Goal: Register for event/course

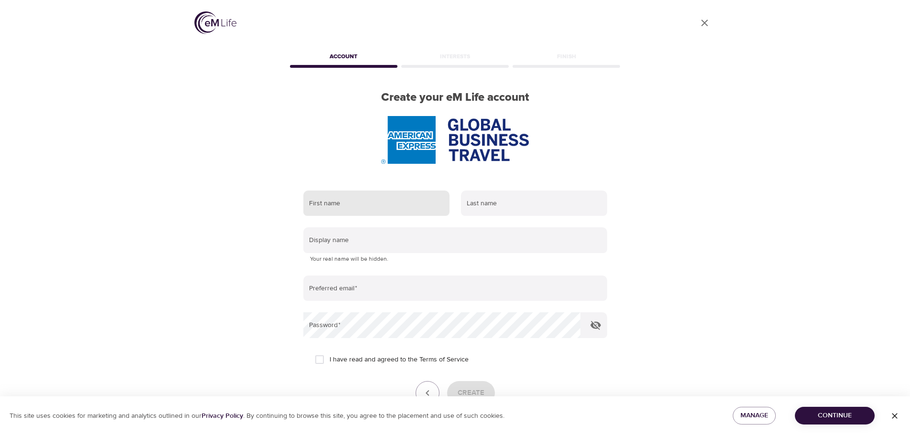
click at [415, 203] on input "text" at bounding box center [376, 204] width 146 height 26
type input "[PERSON_NAME]"
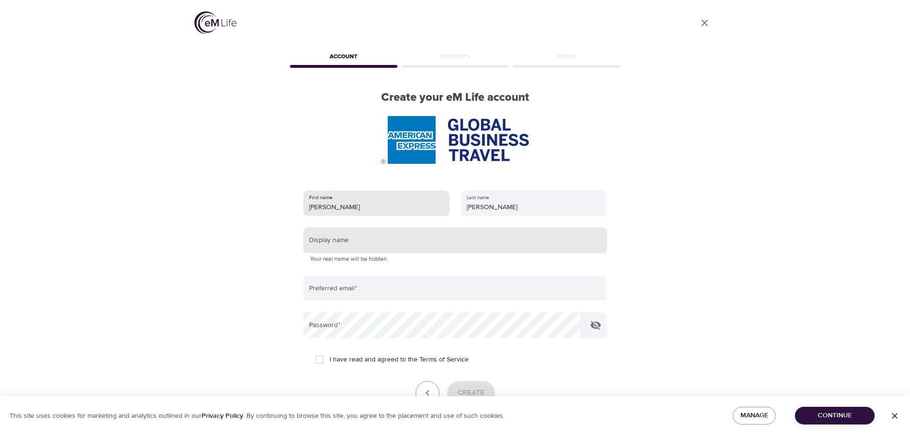
click at [391, 244] on input "text" at bounding box center [455, 240] width 304 height 26
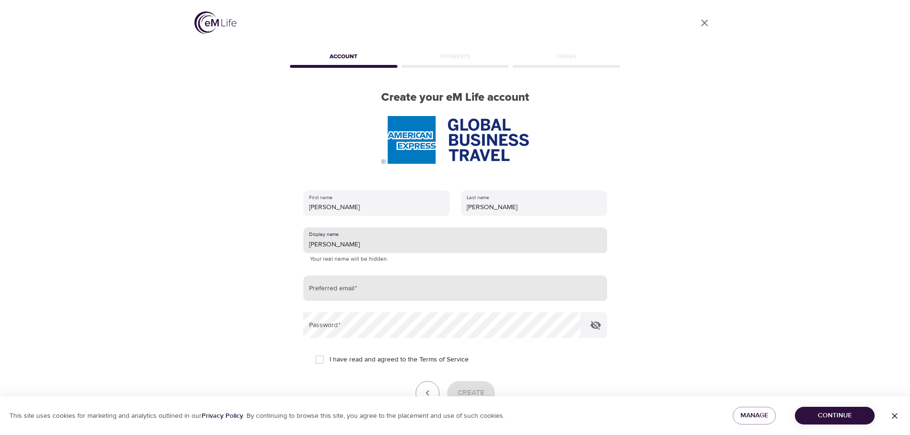
type input "[PERSON_NAME]"
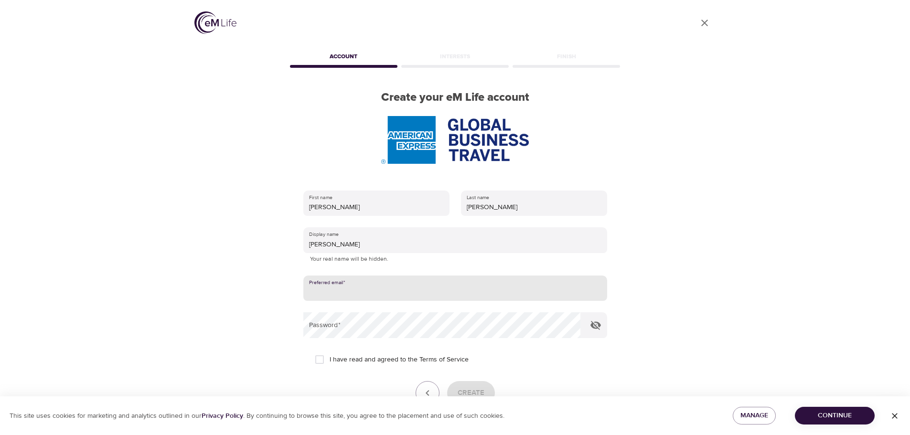
click at [361, 288] on input "email" at bounding box center [455, 289] width 304 height 26
type input "[EMAIL_ADDRESS][DOMAIN_NAME]"
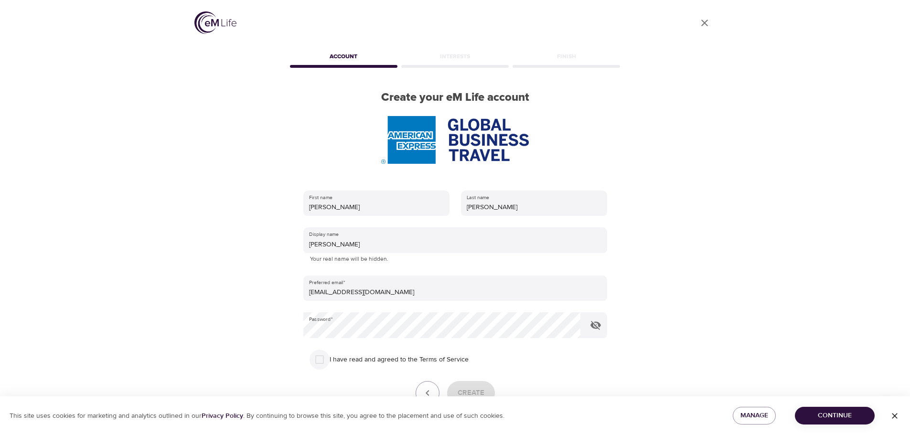
click at [322, 363] on input "I have read and agreed to the Terms of Service" at bounding box center [320, 360] width 20 height 20
checkbox input "true"
click at [475, 390] on span "Create" at bounding box center [471, 393] width 27 height 12
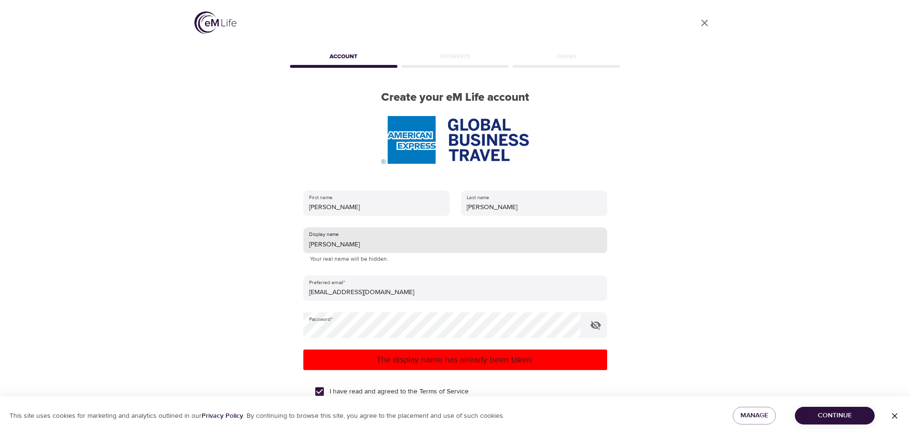
click at [368, 241] on input "[PERSON_NAME]" at bounding box center [455, 240] width 304 height 26
type input "B"
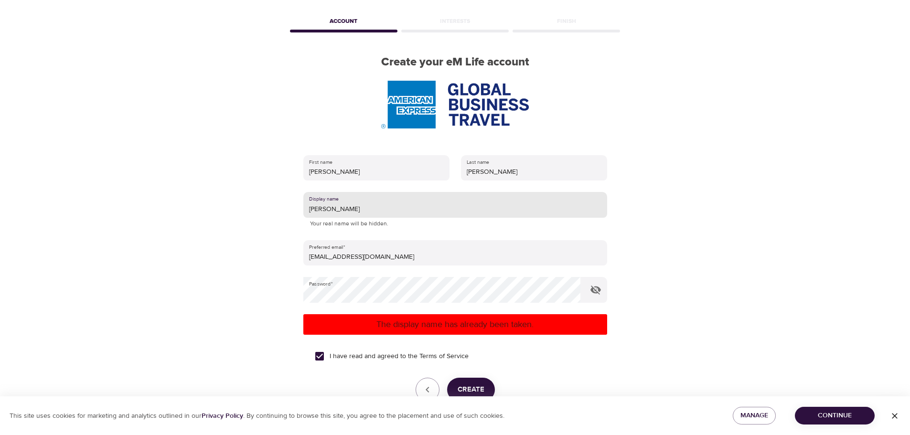
scroll to position [93, 0]
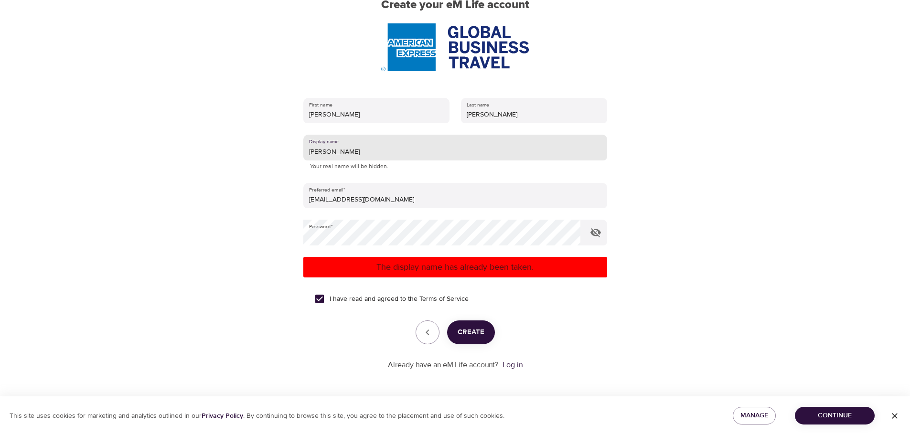
type input "[PERSON_NAME]"
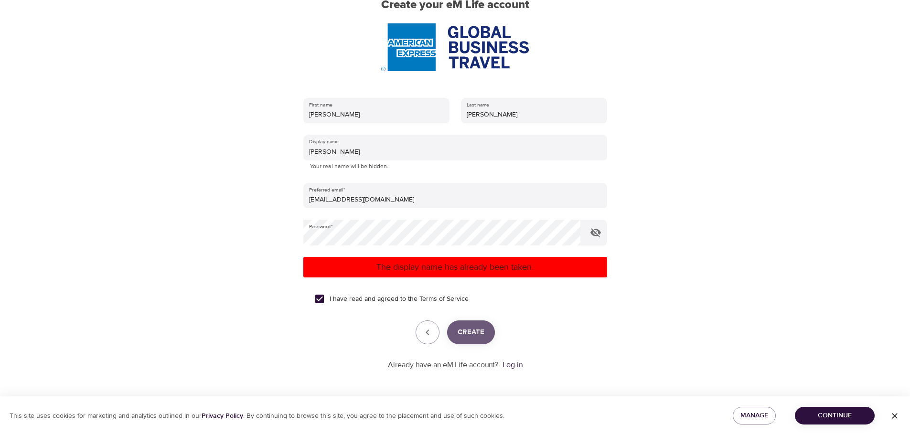
click at [466, 333] on span "Create" at bounding box center [471, 332] width 27 height 12
click at [519, 366] on link "Log in" at bounding box center [513, 365] width 20 height 10
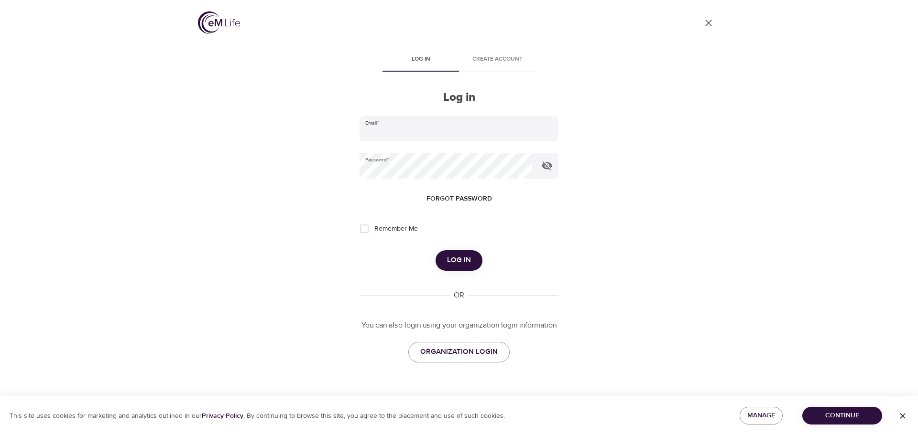
type input "brenda.j.werkmeister@amexgbt.com"
click at [384, 228] on span "Remember Me" at bounding box center [395, 229] width 43 height 10
click at [374, 228] on input "Remember Me" at bounding box center [364, 229] width 20 height 20
checkbox input "true"
click at [472, 261] on button "Log in" at bounding box center [458, 260] width 47 height 20
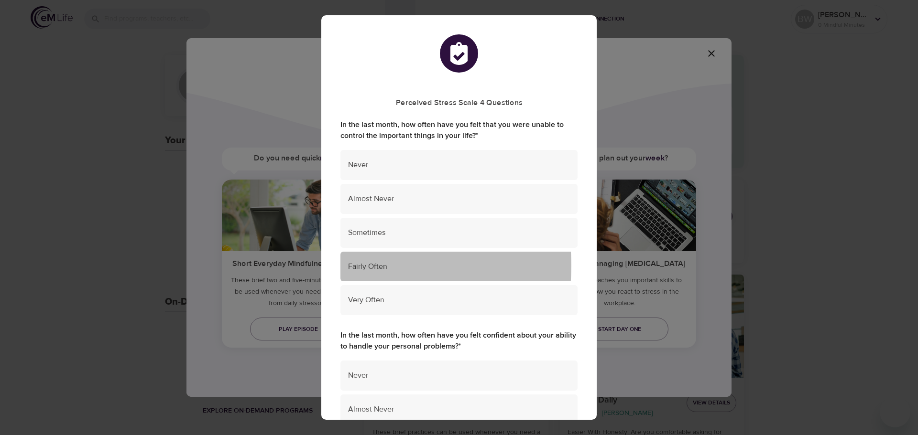
click at [366, 266] on span "Fairly Often" at bounding box center [459, 266] width 222 height 11
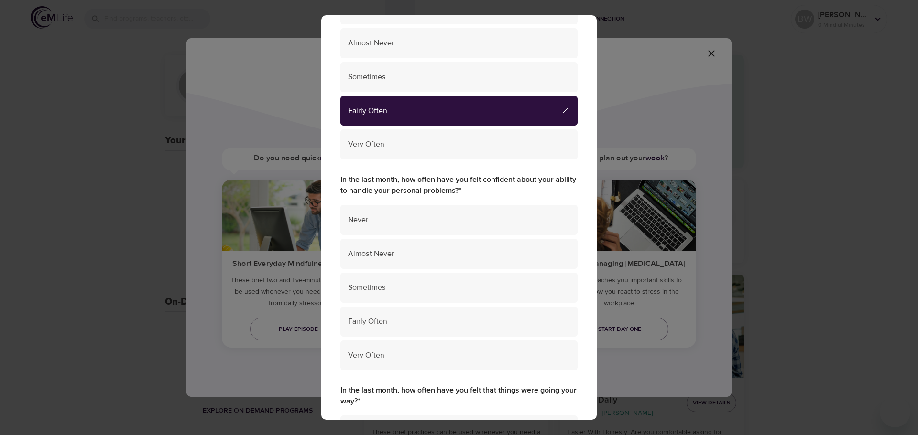
scroll to position [191, 0]
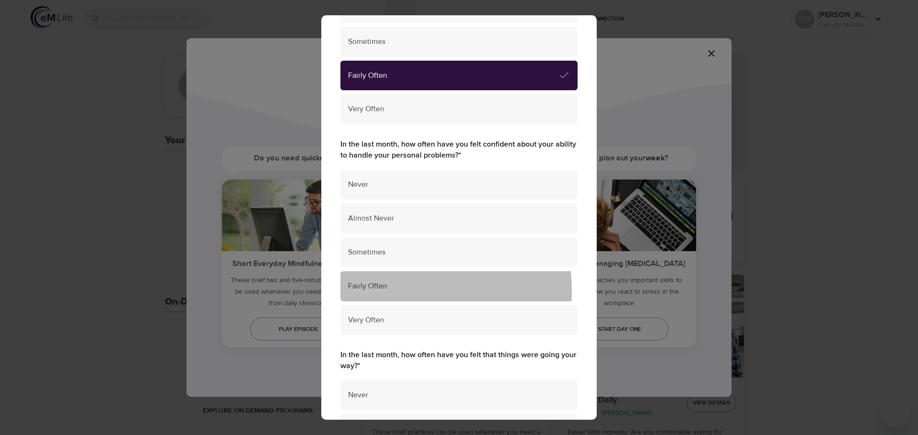
click at [381, 292] on span "Fairly Often" at bounding box center [459, 286] width 222 height 11
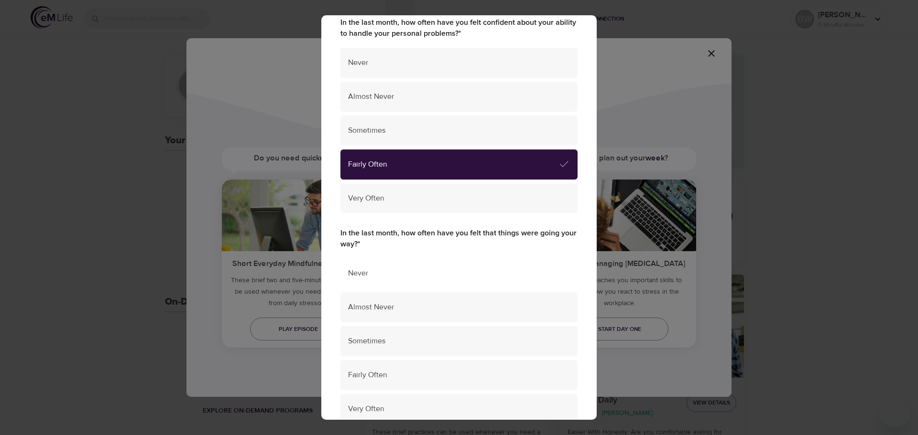
scroll to position [335, 0]
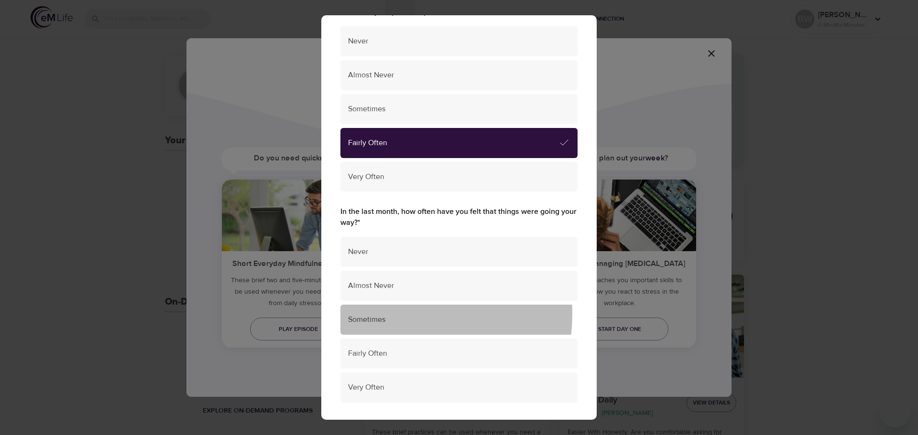
click at [387, 314] on span "Sometimes" at bounding box center [459, 319] width 222 height 11
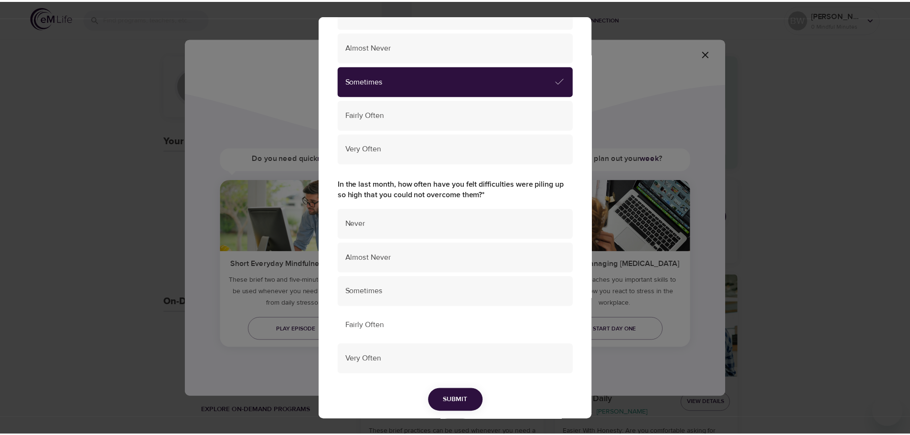
scroll to position [607, 0]
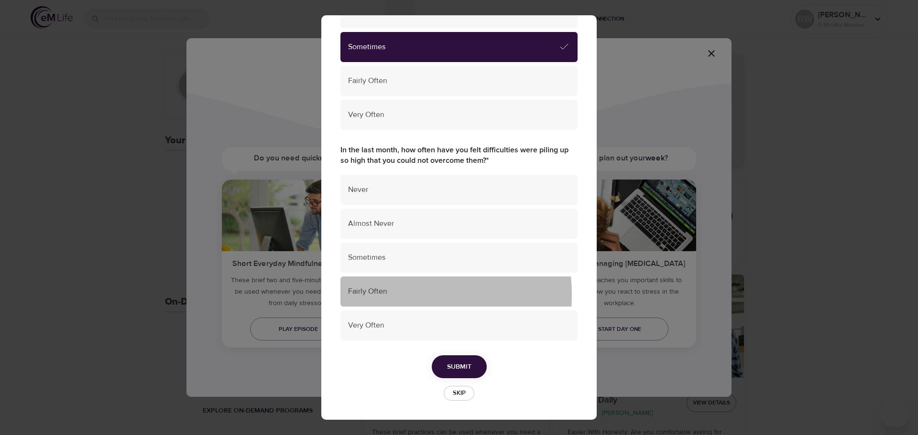
click at [381, 295] on span "Fairly Often" at bounding box center [459, 291] width 222 height 11
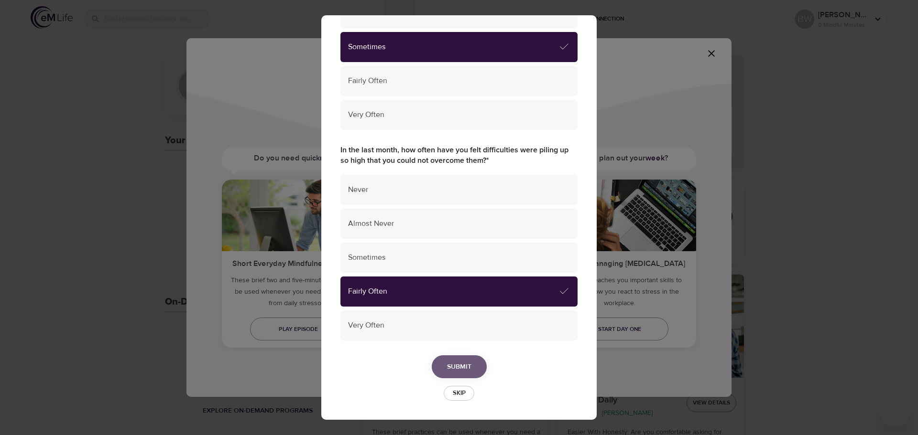
click at [447, 368] on span "Submit" at bounding box center [459, 367] width 24 height 12
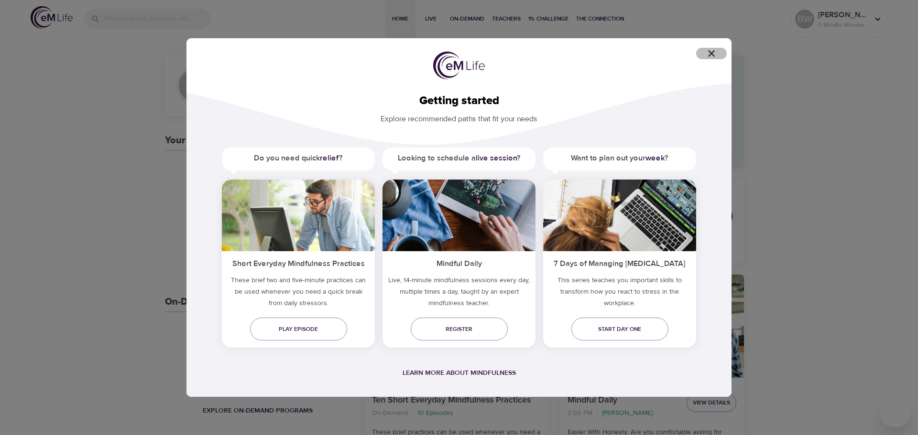
click at [716, 55] on icon "button" at bounding box center [710, 53] width 11 height 11
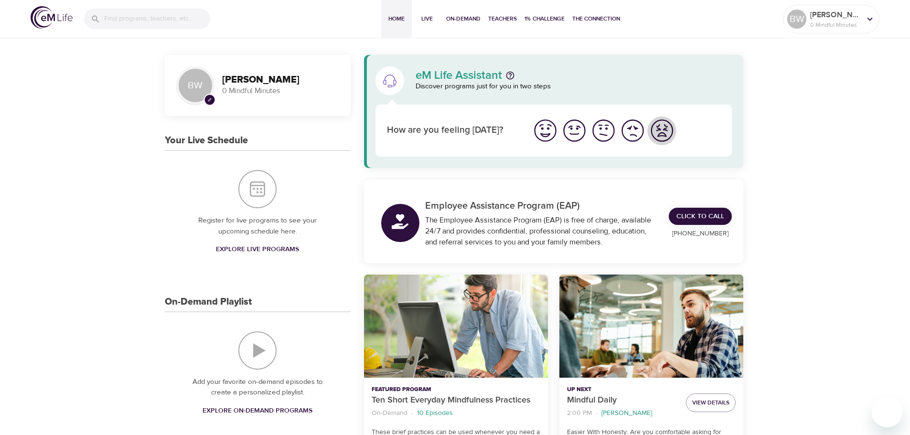
click at [666, 127] on img "I'm feeling worst" at bounding box center [662, 131] width 26 height 26
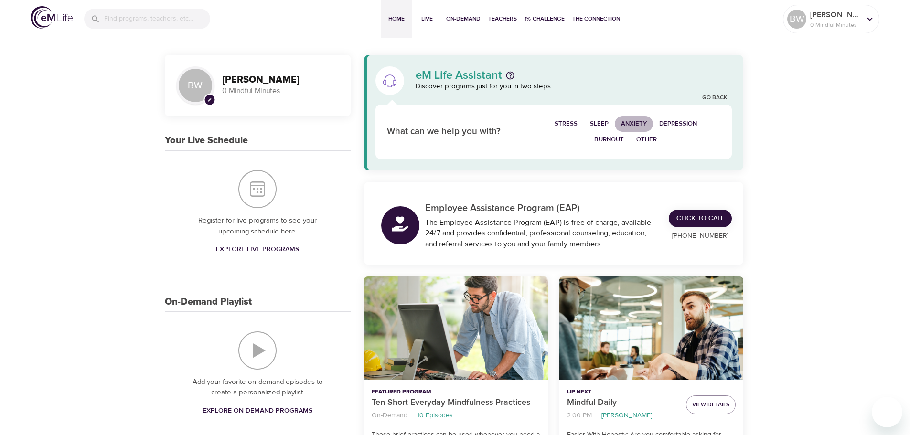
click at [626, 126] on span "Anxiety" at bounding box center [634, 124] width 26 height 11
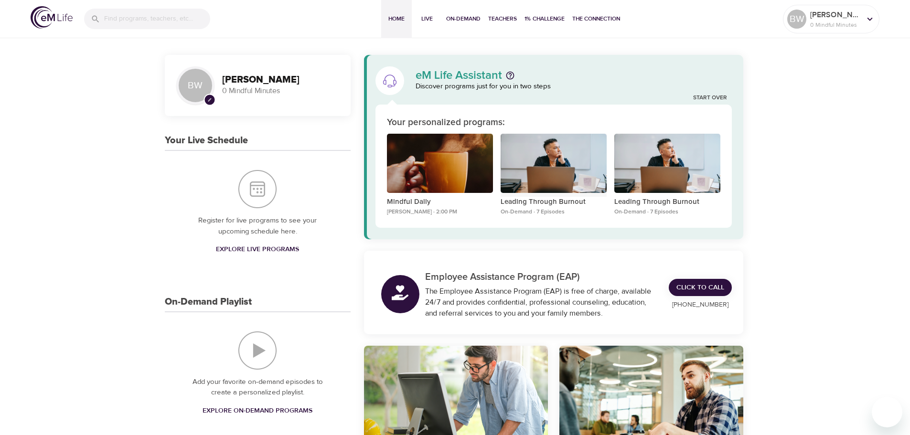
click at [579, 180] on div "Leading Through Burnout" at bounding box center [554, 164] width 106 height 60
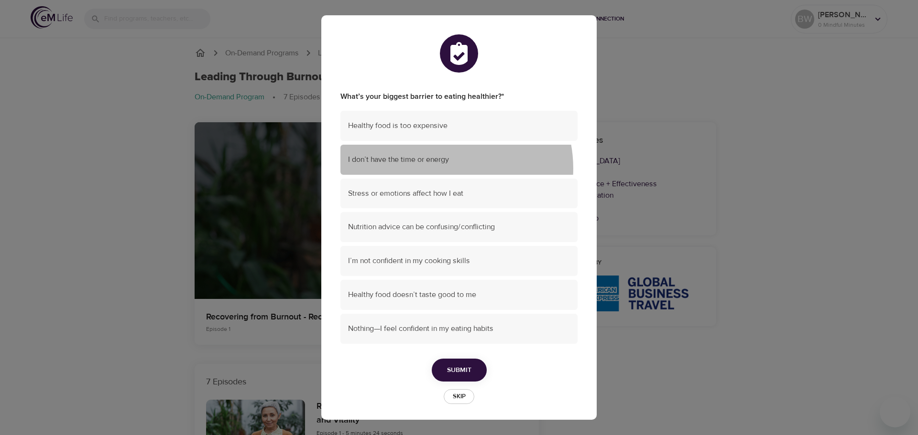
click at [441, 169] on div "I don’t have the time or energy" at bounding box center [458, 160] width 237 height 30
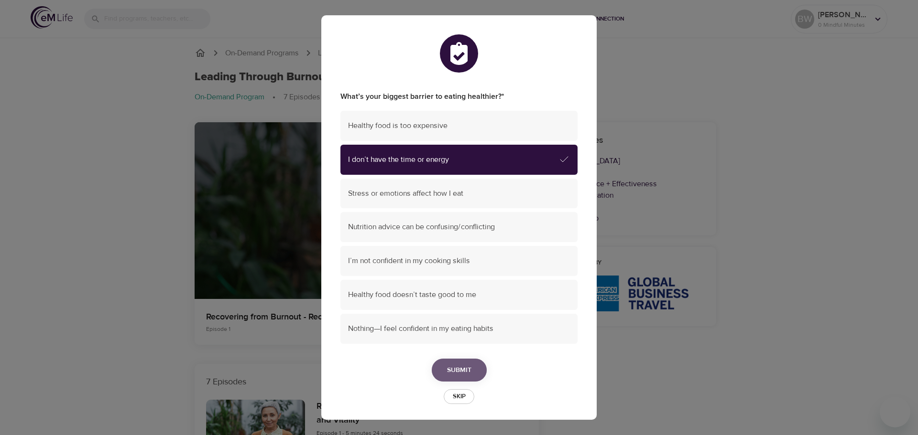
click at [443, 377] on button "Submit" at bounding box center [459, 370] width 55 height 23
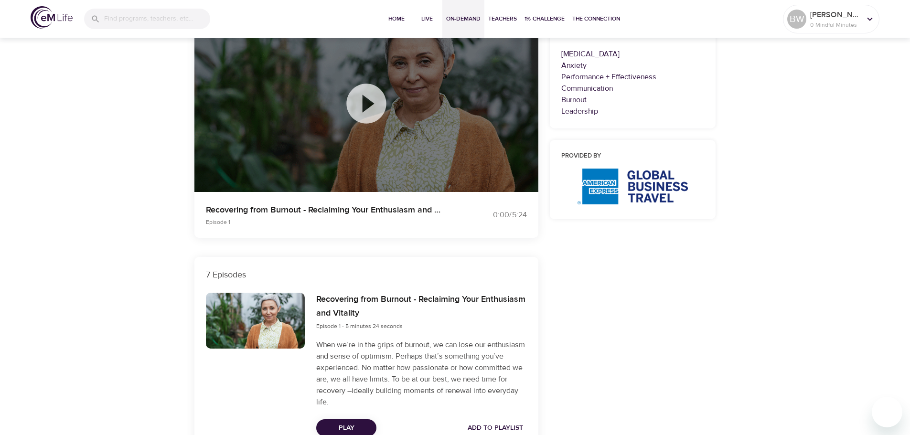
scroll to position [96, 0]
